Goal: Obtain resource: Download file/media

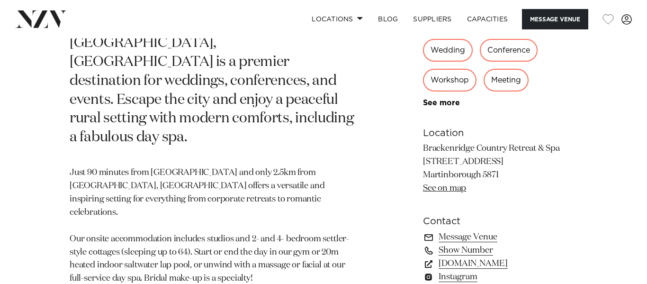
scroll to position [555, 0]
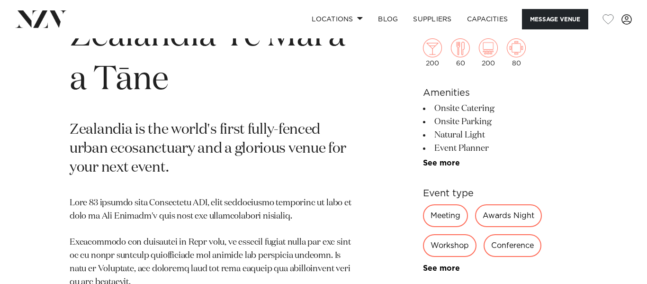
scroll to position [383, 0]
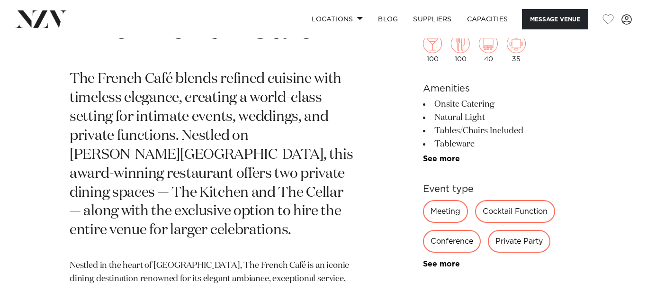
scroll to position [179, 0]
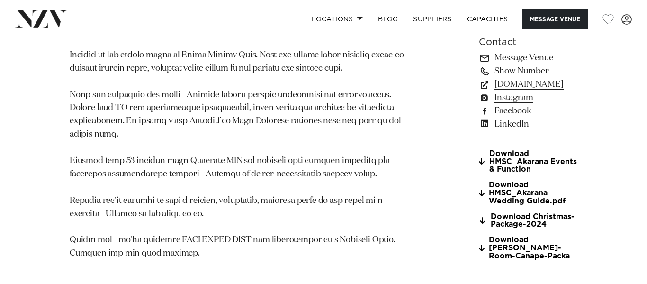
scroll to position [903, 0]
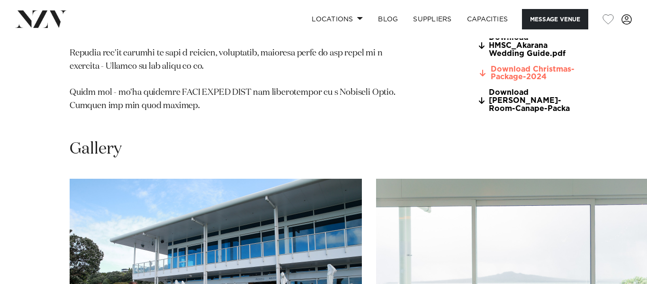
click at [483, 81] on link "Download Christmas-Package-2024" at bounding box center [530, 73] width 103 height 16
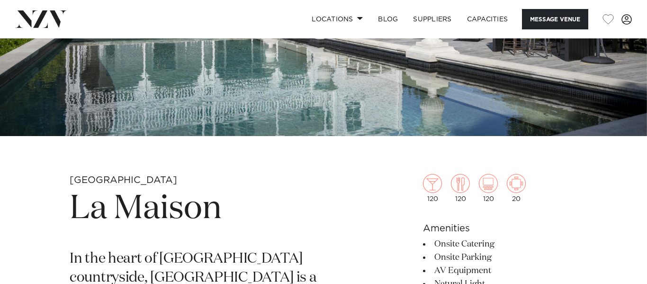
scroll to position [247, 0]
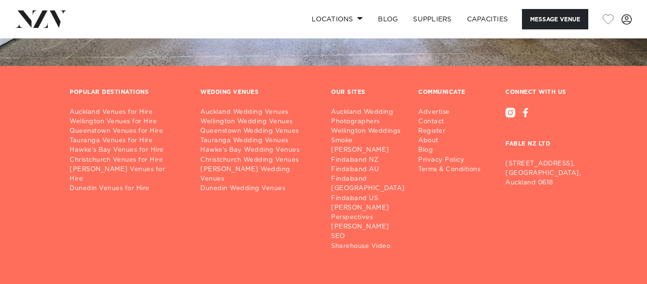
scroll to position [2610, 0]
